Goal: Navigation & Orientation: Find specific page/section

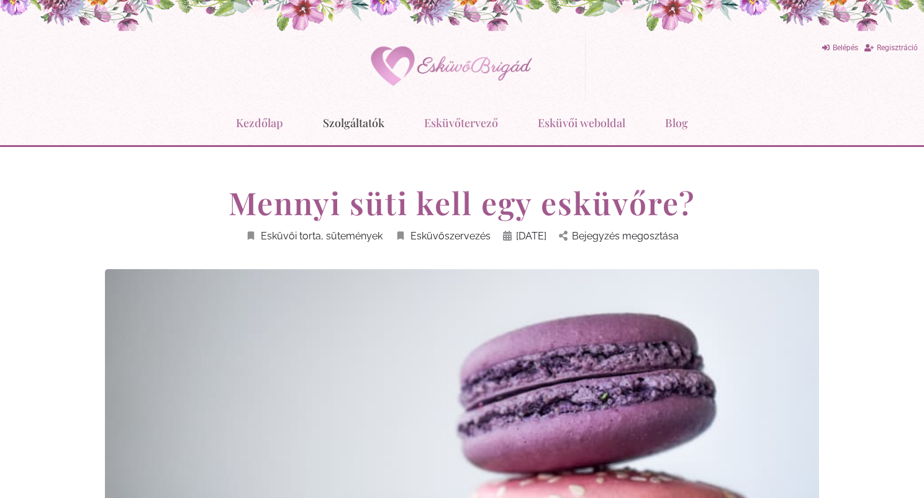
click at [348, 125] on link "Szolgáltatók" at bounding box center [353, 123] width 61 height 32
click at [287, 121] on li "Kezdőlap" at bounding box center [269, 123] width 67 height 32
click at [336, 235] on link "Esküvői torta, sütemények" at bounding box center [313, 236] width 137 height 17
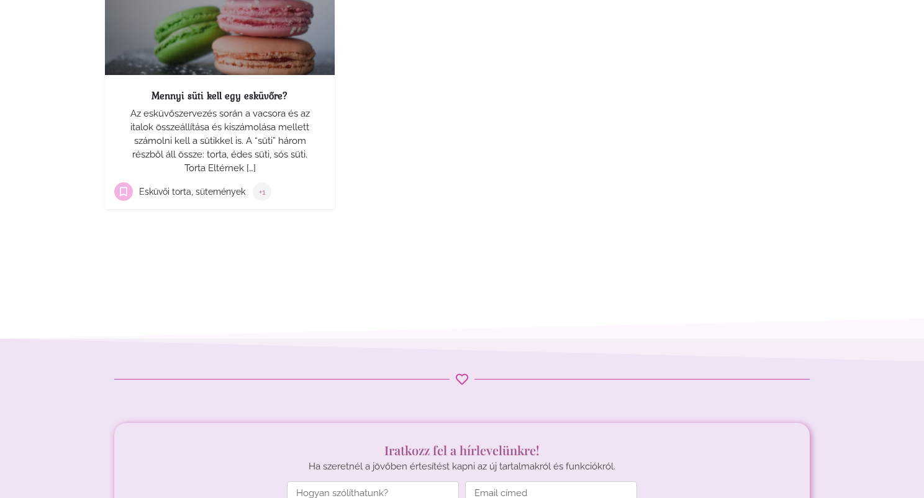
scroll to position [312, 0]
